Goal: Download file/media

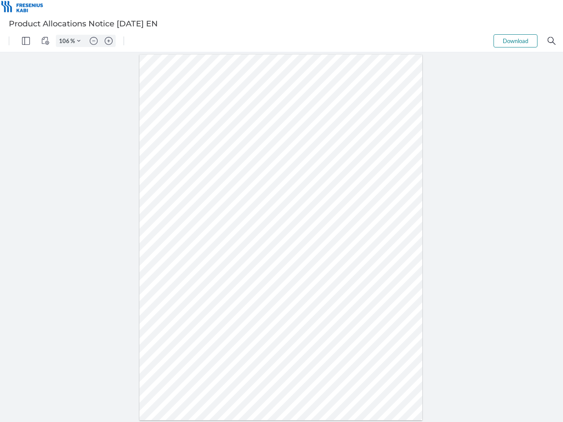
click at [26, 41] on img "Panel" at bounding box center [26, 41] width 8 height 8
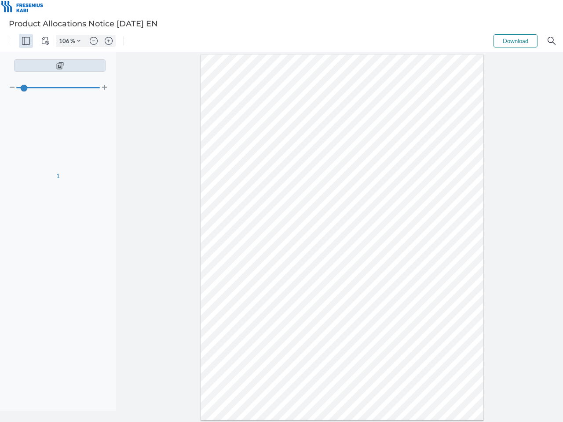
click at [45, 41] on img "View Controls" at bounding box center [45, 41] width 8 height 8
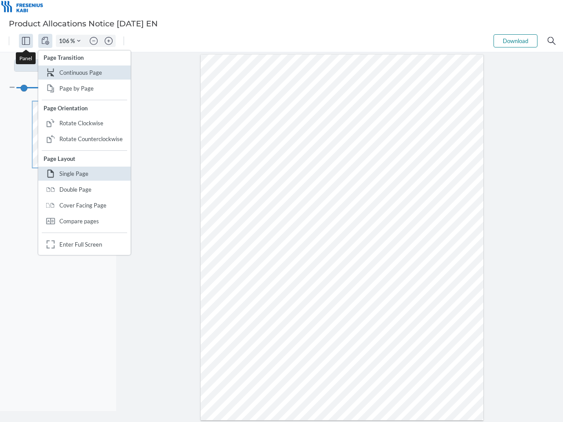
click at [65, 41] on input "106" at bounding box center [63, 41] width 14 height 8
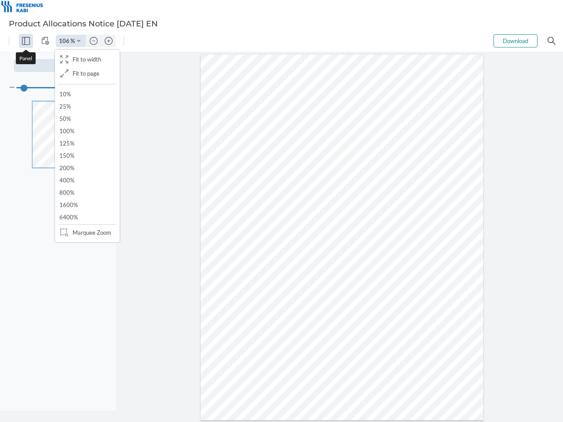
click at [79, 41] on img "Zoom Controls" at bounding box center [79, 41] width 4 height 4
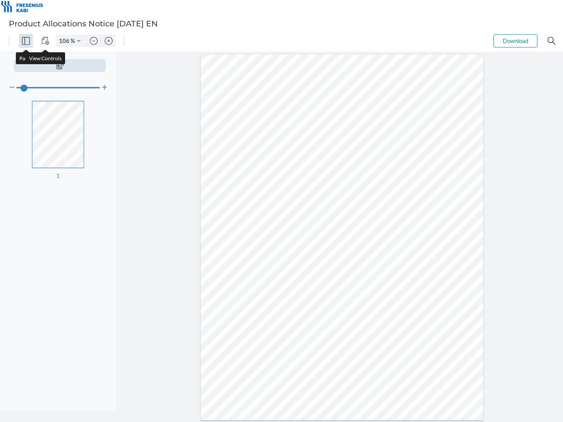
click at [94, 41] on img "Zoom out" at bounding box center [94, 41] width 8 height 8
click at [109, 41] on img "Zoom in" at bounding box center [109, 41] width 8 height 8
type input "106"
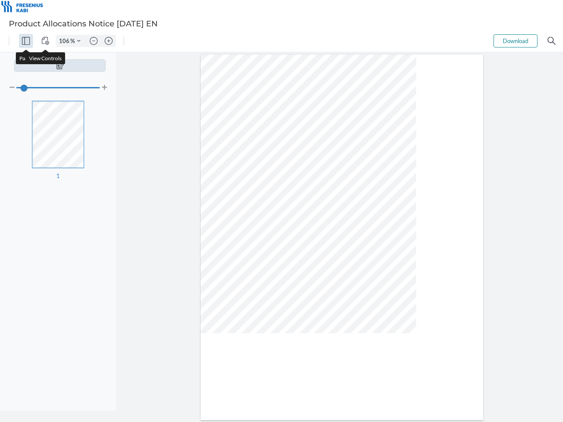
click at [515, 41] on button "Download" at bounding box center [515, 40] width 44 height 13
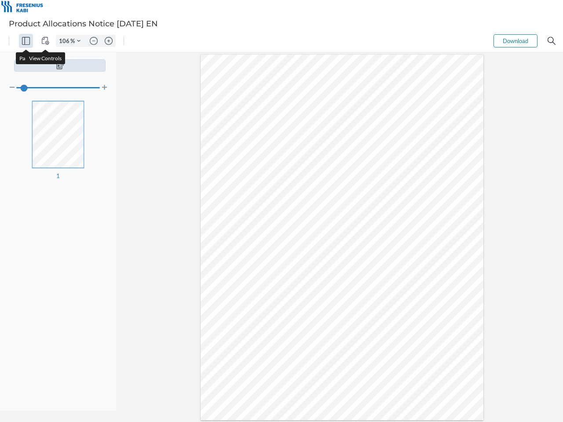
click at [551, 41] on img "Search" at bounding box center [551, 41] width 8 height 8
